Goal: Task Accomplishment & Management: Manage account settings

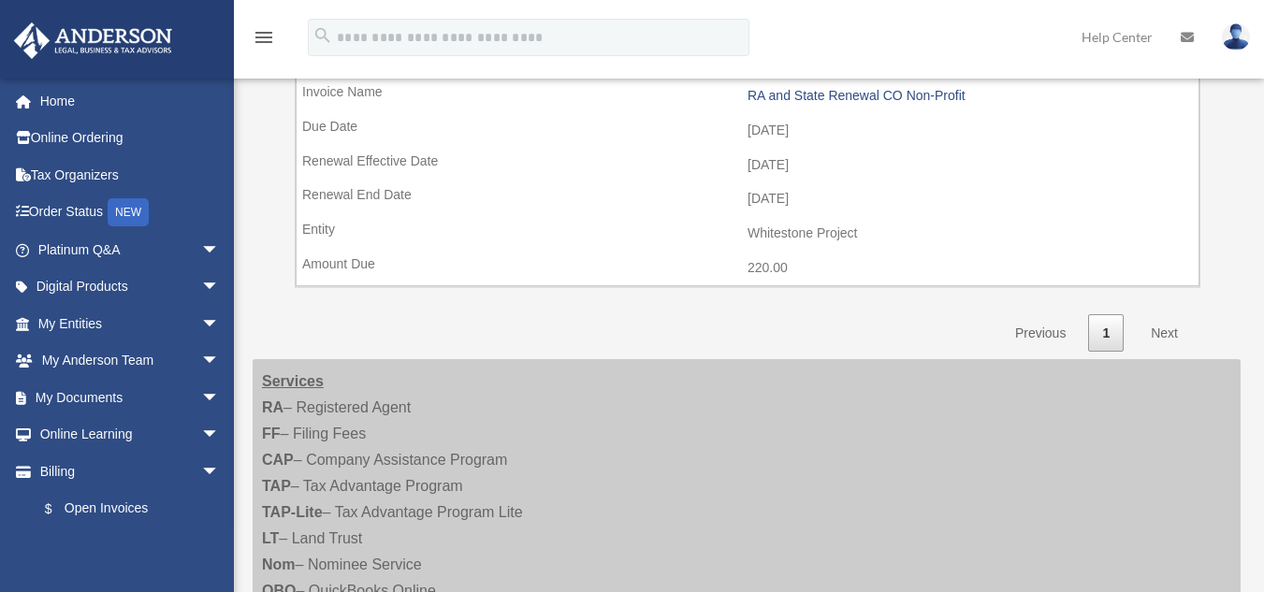
scroll to position [374, 0]
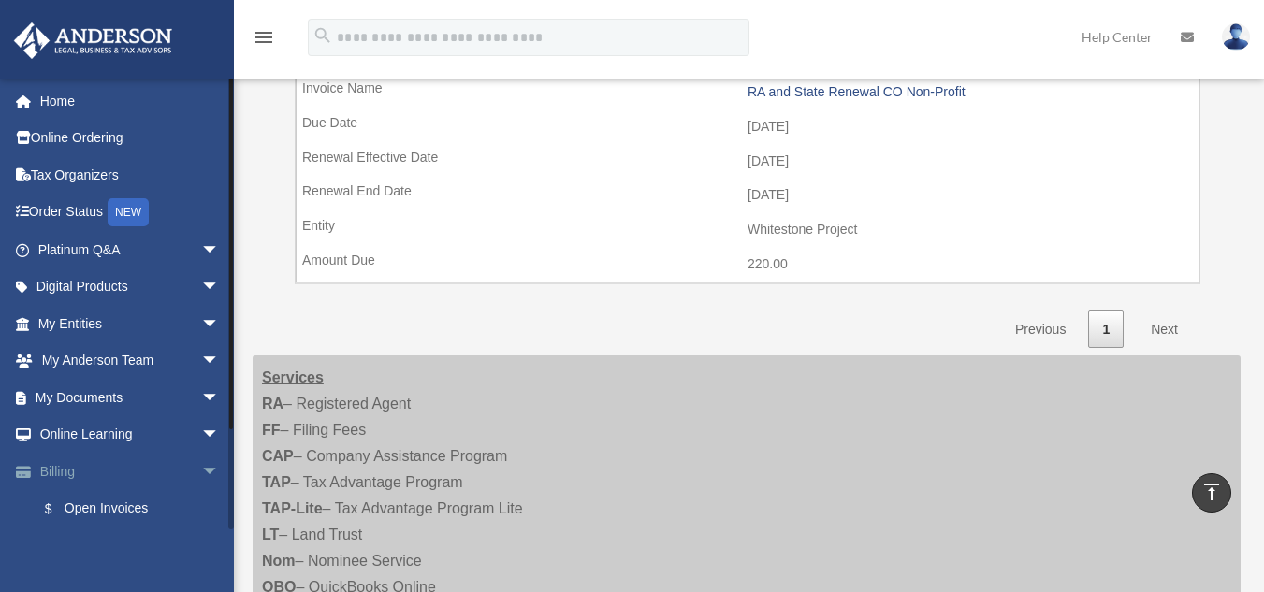
click at [49, 470] on link "Billing arrow_drop_down" at bounding box center [130, 471] width 235 height 37
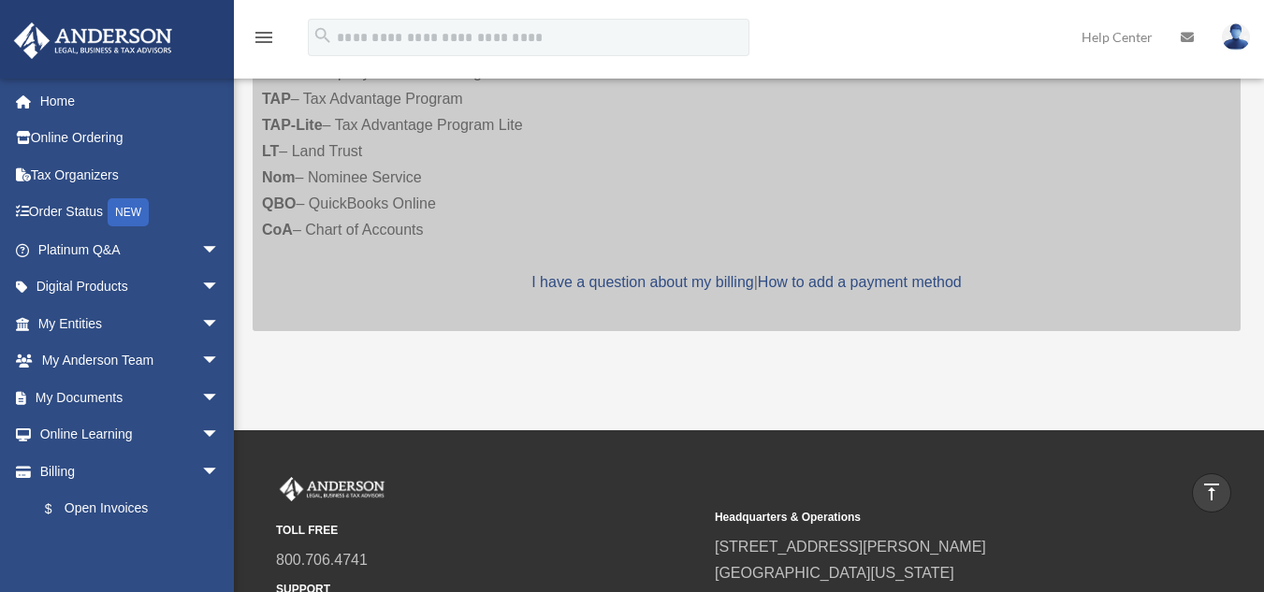
scroll to position [573, 0]
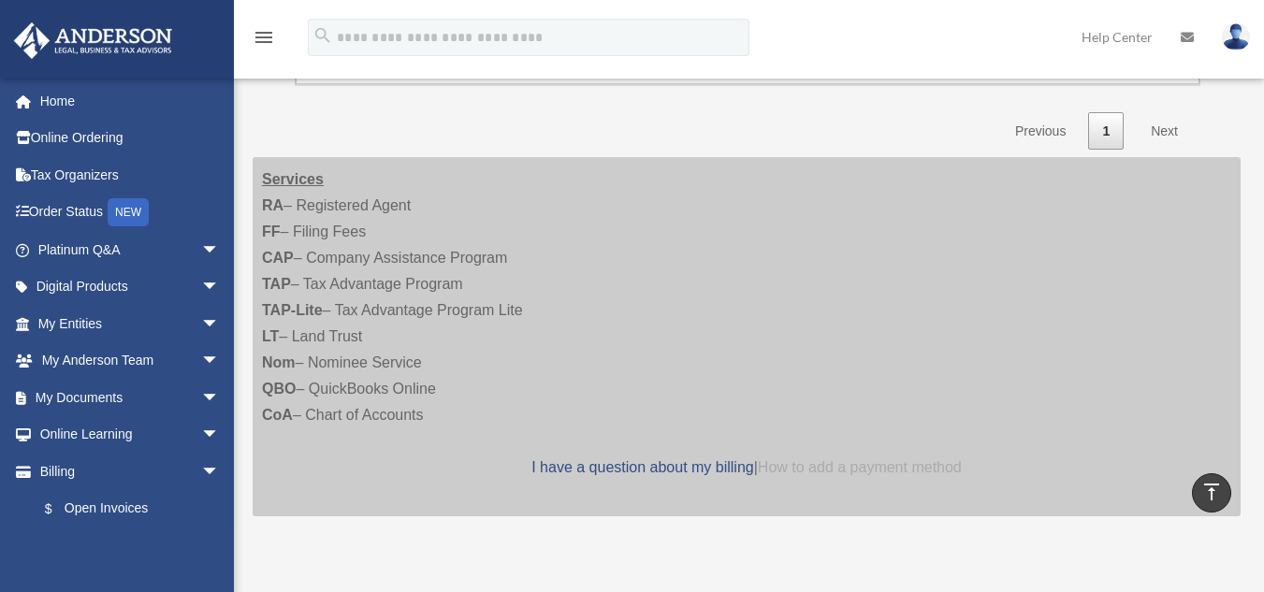
click at [878, 468] on link "How to add a payment method" at bounding box center [860, 467] width 204 height 16
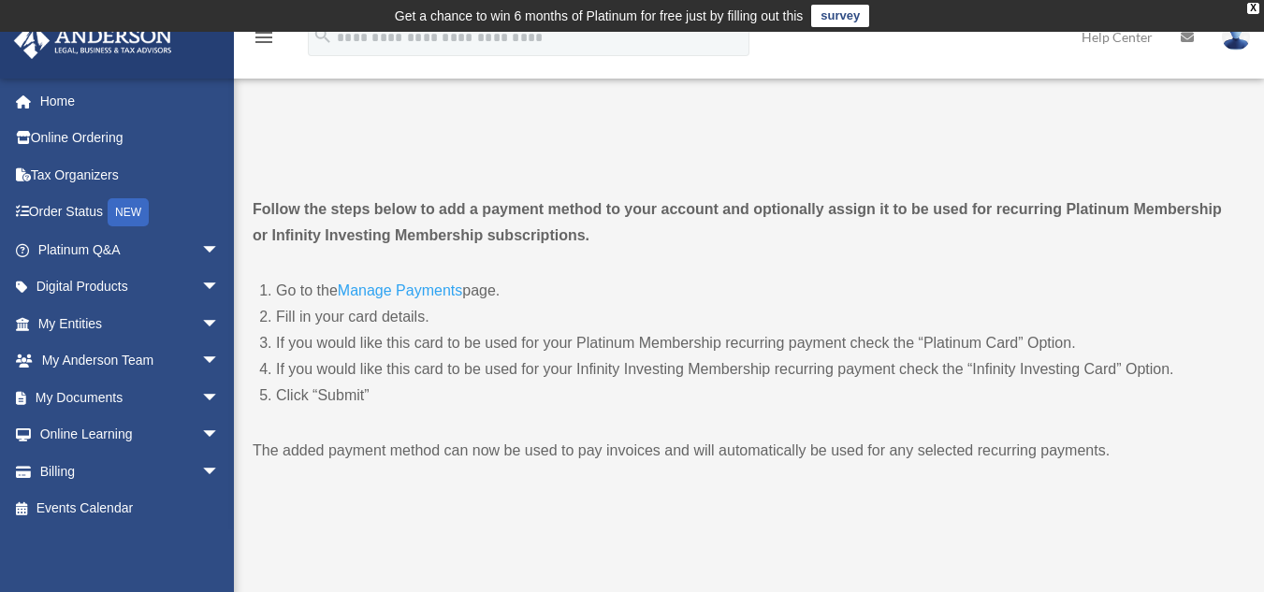
click at [1230, 42] on img at bounding box center [1236, 36] width 28 height 27
click at [415, 290] on link "Manage Payments" at bounding box center [400, 295] width 124 height 25
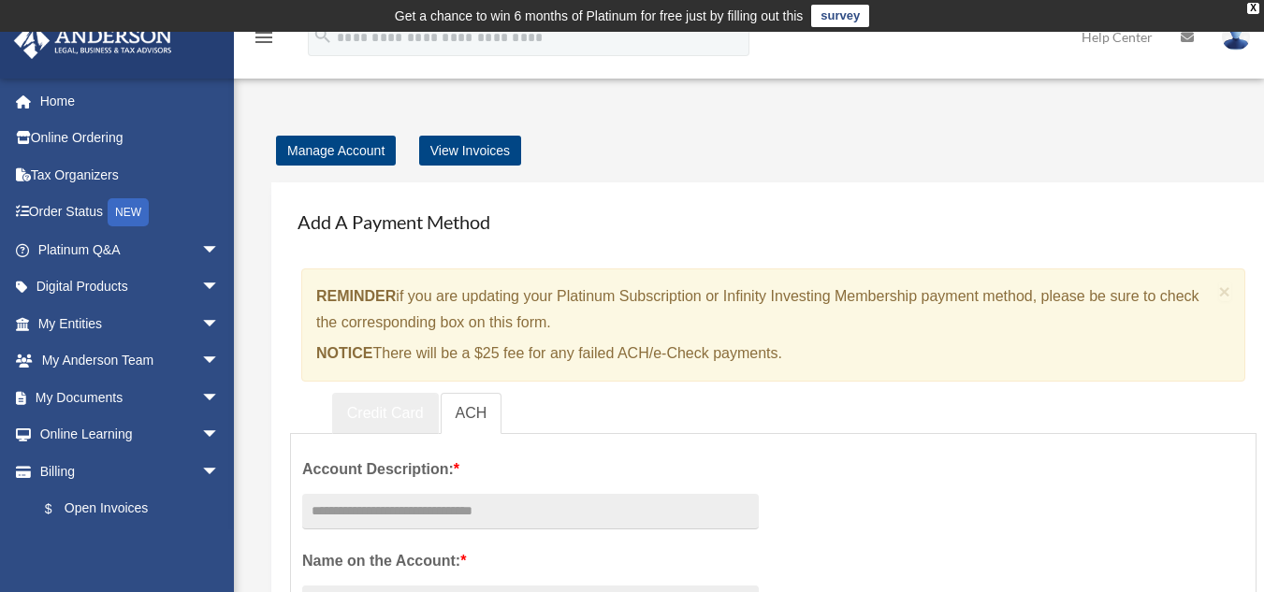
click at [393, 414] on link "Credit Card" at bounding box center [385, 414] width 107 height 42
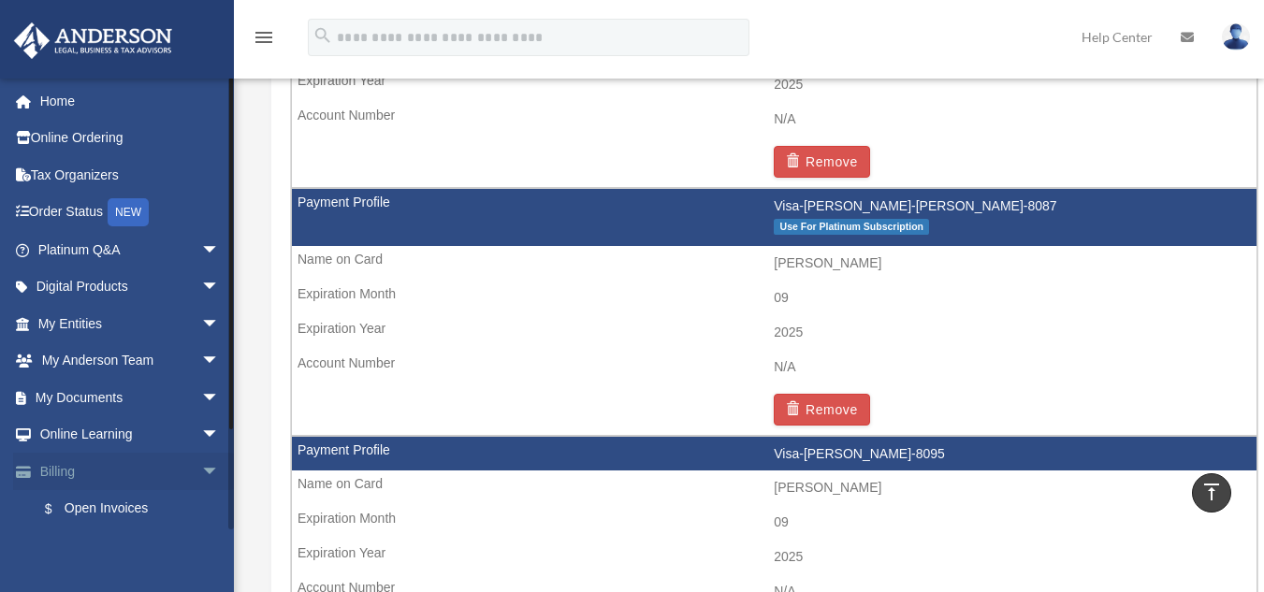
scroll to position [1334, 0]
